Goal: Task Accomplishment & Management: Manage account settings

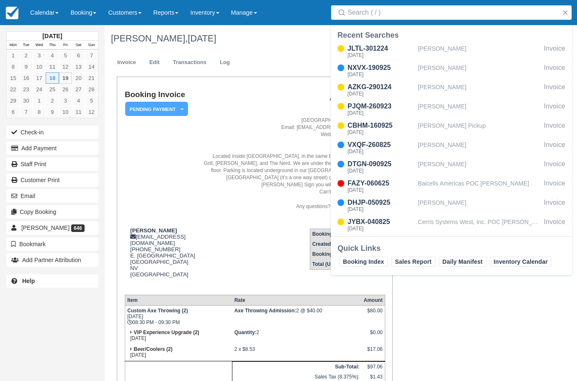
scroll to position [78, 0]
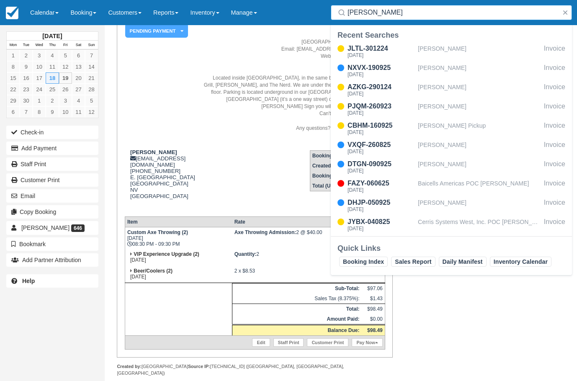
type input "[PERSON_NAME]"
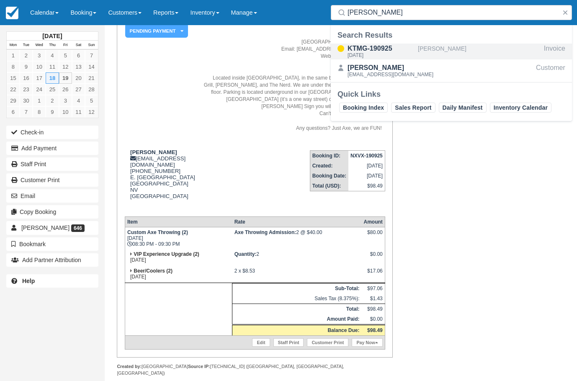
click at [386, 44] on div "KTMG-190925" at bounding box center [381, 49] width 67 height 10
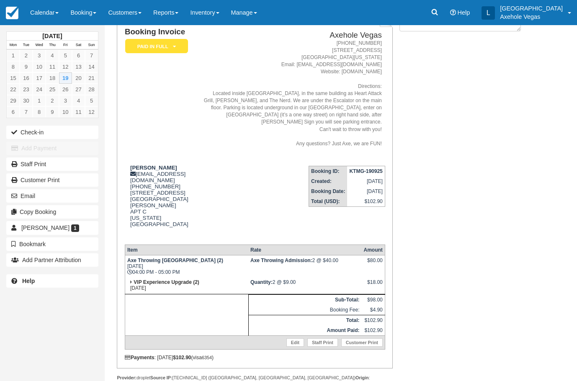
scroll to position [67, 0]
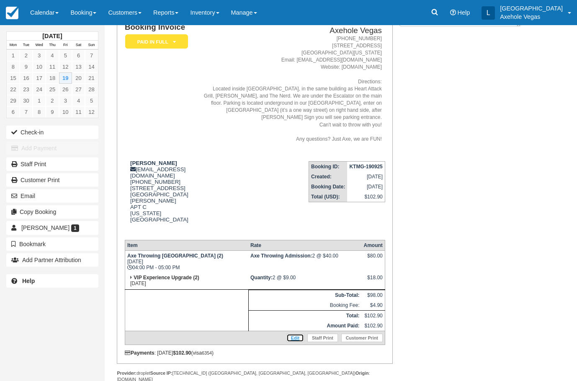
click at [296, 334] on link "Edit" at bounding box center [295, 338] width 18 height 8
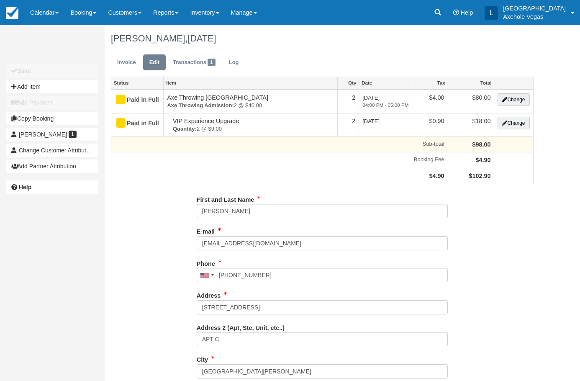
type input "[PHONE_NUMBER]"
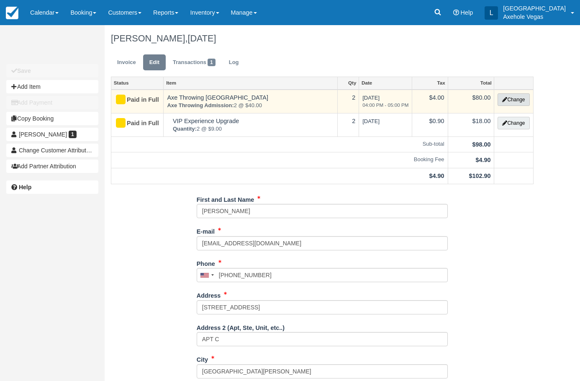
click at [512, 101] on button "Change" at bounding box center [514, 99] width 32 height 13
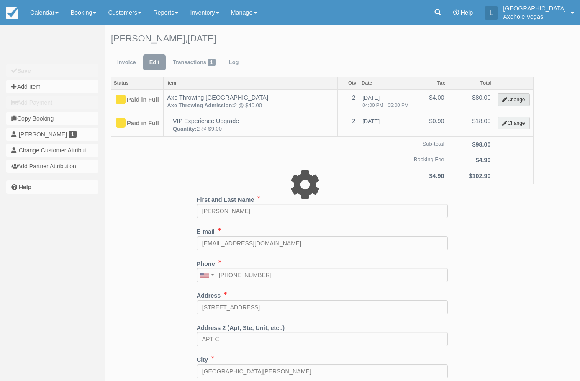
type input "80.00"
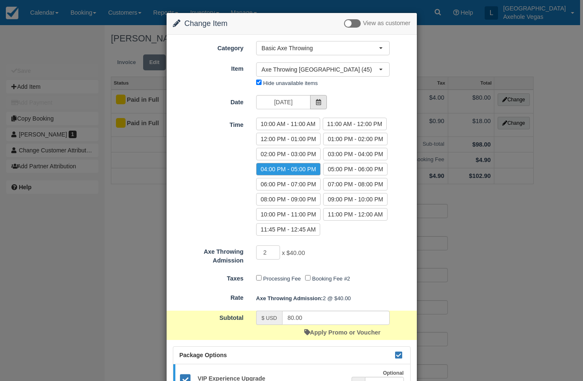
click at [325, 101] on span at bounding box center [318, 102] width 17 height 14
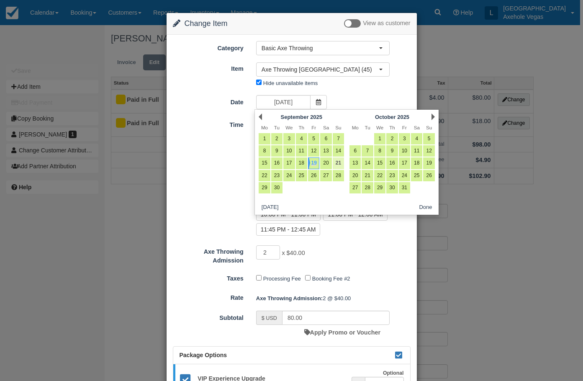
click at [340, 163] on link "21" at bounding box center [338, 162] width 11 height 11
type input "Sun 21 Sep 2025"
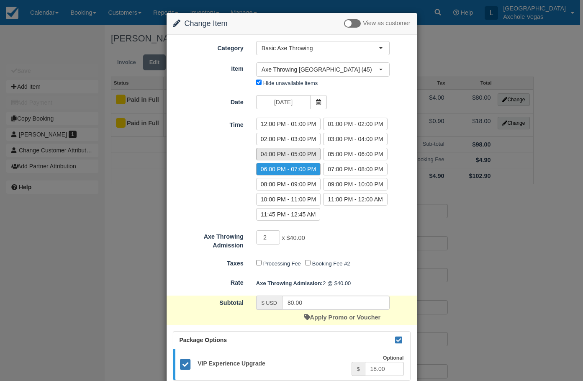
click at [293, 156] on label "04:00 PM - 05:00 PM" at bounding box center [288, 154] width 64 height 13
radio input "true"
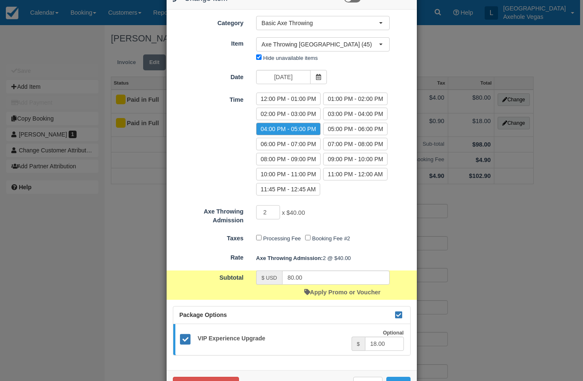
scroll to position [54, 0]
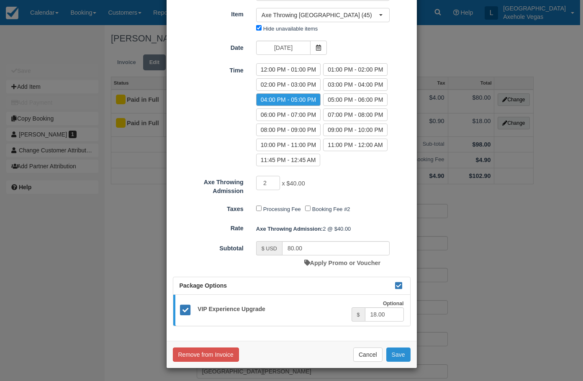
click at [404, 354] on button "Save" at bounding box center [398, 355] width 24 height 14
checkbox input "false"
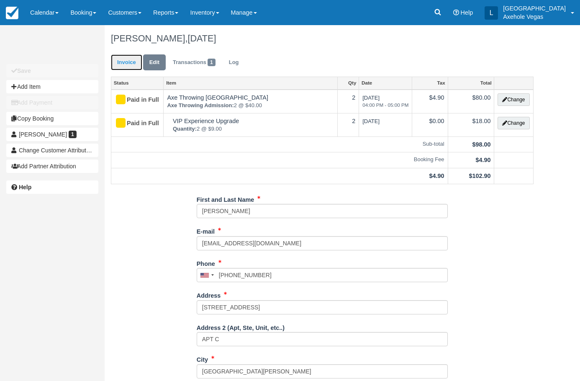
click at [121, 66] on link "Invoice" at bounding box center [126, 62] width 31 height 16
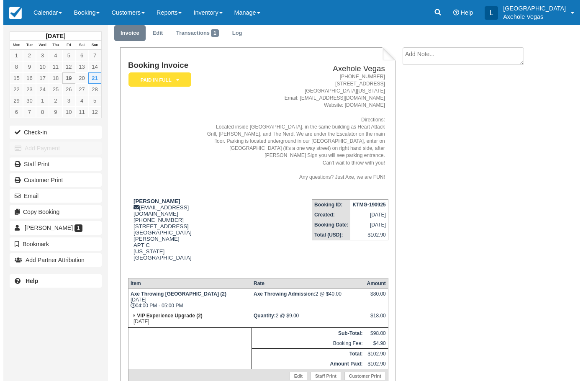
scroll to position [67, 0]
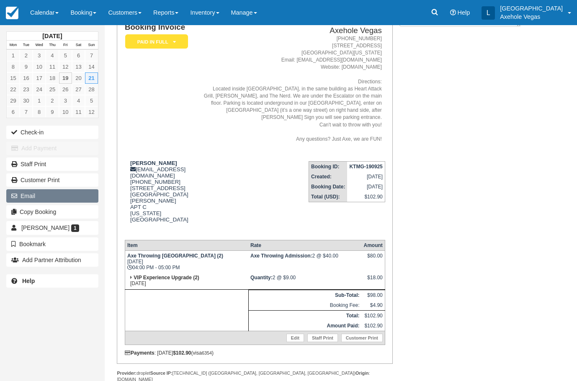
click at [47, 198] on button "Email" at bounding box center [52, 195] width 92 height 13
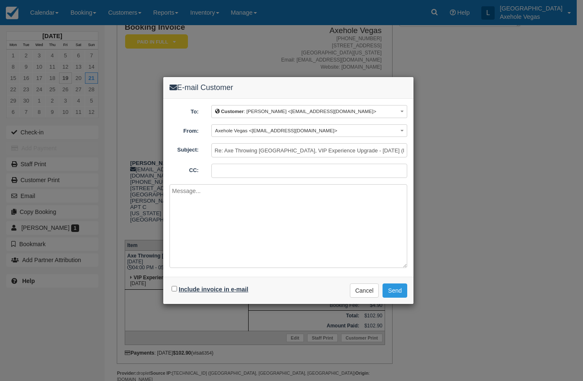
click at [201, 291] on label "Include invoice in e-mail" at bounding box center [214, 289] width 70 height 7
click at [177, 291] on input "Include invoice in e-mail" at bounding box center [174, 288] width 5 height 5
checkbox input "true"
click at [400, 288] on button "Send" at bounding box center [395, 290] width 25 height 14
